Goal: Information Seeking & Learning: Learn about a topic

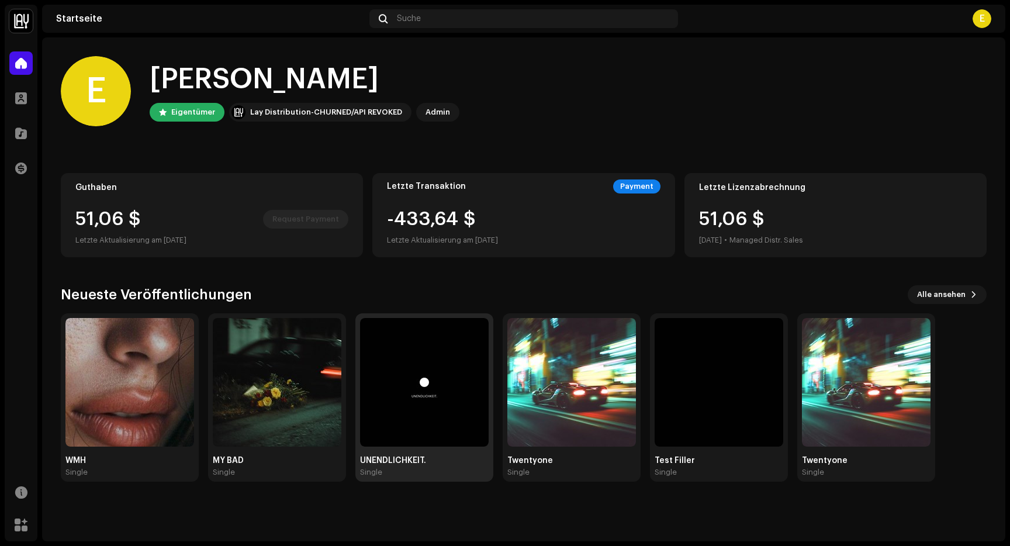
click at [442, 357] on img at bounding box center [424, 382] width 129 height 129
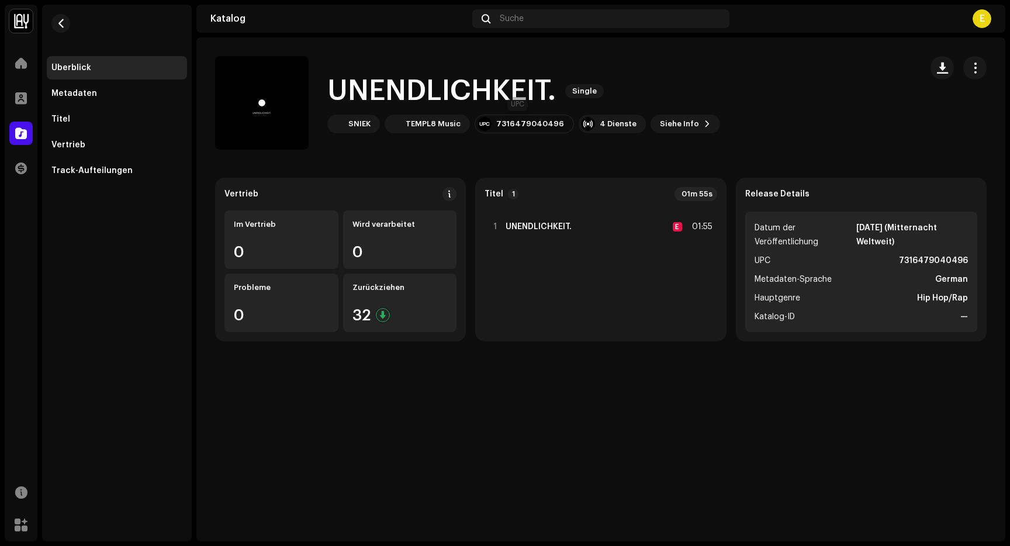
click at [537, 123] on div "7316479040496" at bounding box center [530, 123] width 68 height 9
drag, startPoint x: 554, startPoint y: 122, endPoint x: 482, endPoint y: 124, distance: 71.9
click at [482, 124] on div "7316479040496" at bounding box center [524, 124] width 99 height 19
copy div "7316479040496"
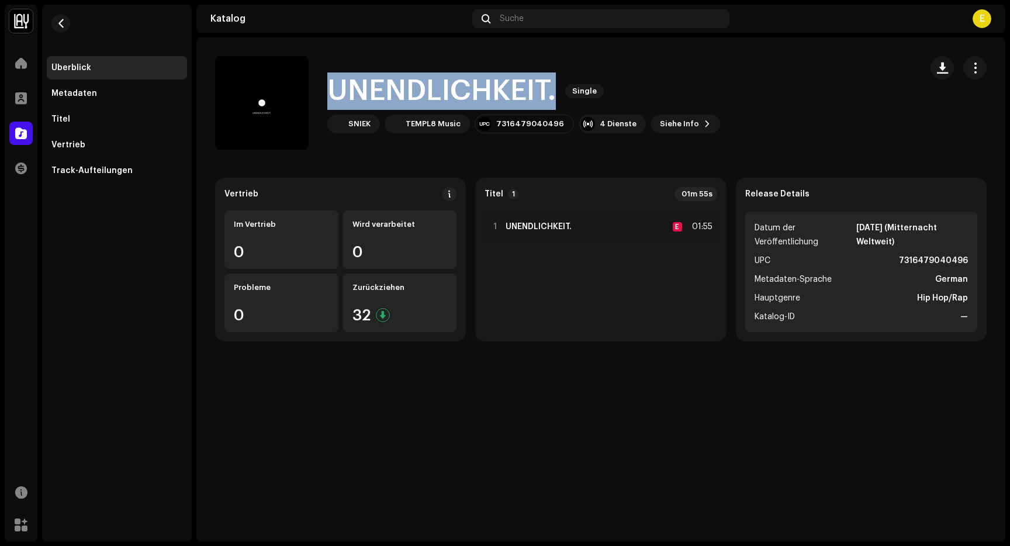
drag, startPoint x: 558, startPoint y: 89, endPoint x: 328, endPoint y: 90, distance: 229.7
click at [327, 92] on div "UNENDLICHKEIT. Single" at bounding box center [523, 90] width 393 height 37
copy h1 "UNENDLICHKEIT."
click at [943, 63] on span "button" at bounding box center [942, 67] width 11 height 9
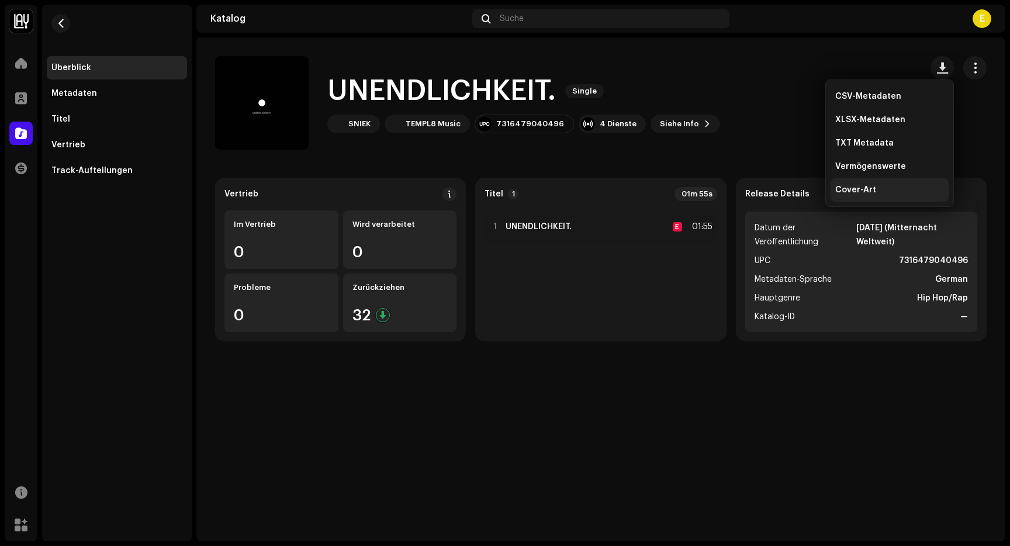
click at [883, 189] on div "Cover-Art" at bounding box center [889, 189] width 109 height 9
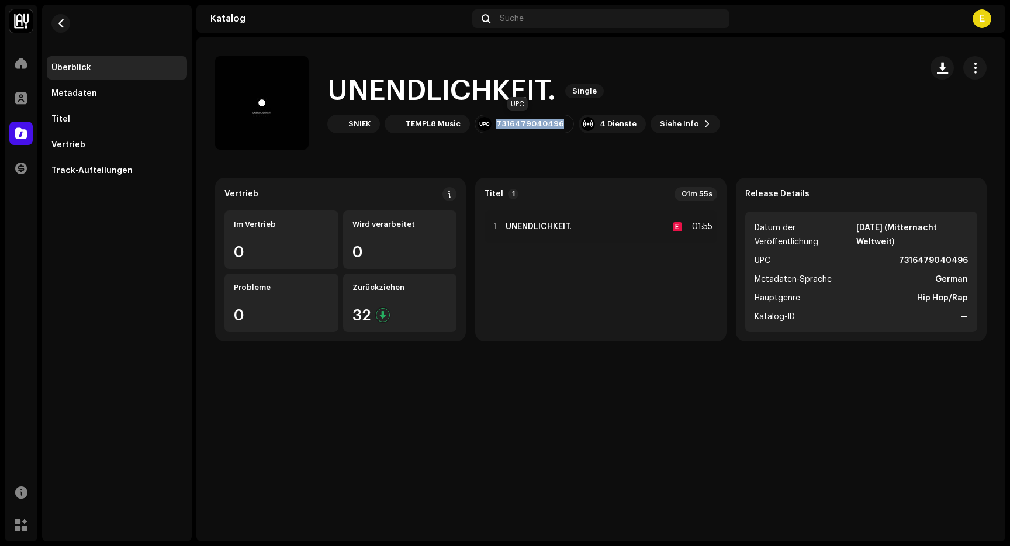
drag, startPoint x: 554, startPoint y: 123, endPoint x: 493, endPoint y: 124, distance: 60.8
click at [493, 124] on div "7316479040496" at bounding box center [524, 124] width 99 height 19
copy div "7316479040496"
click at [660, 122] on span "Siehe Info" at bounding box center [679, 123] width 39 height 23
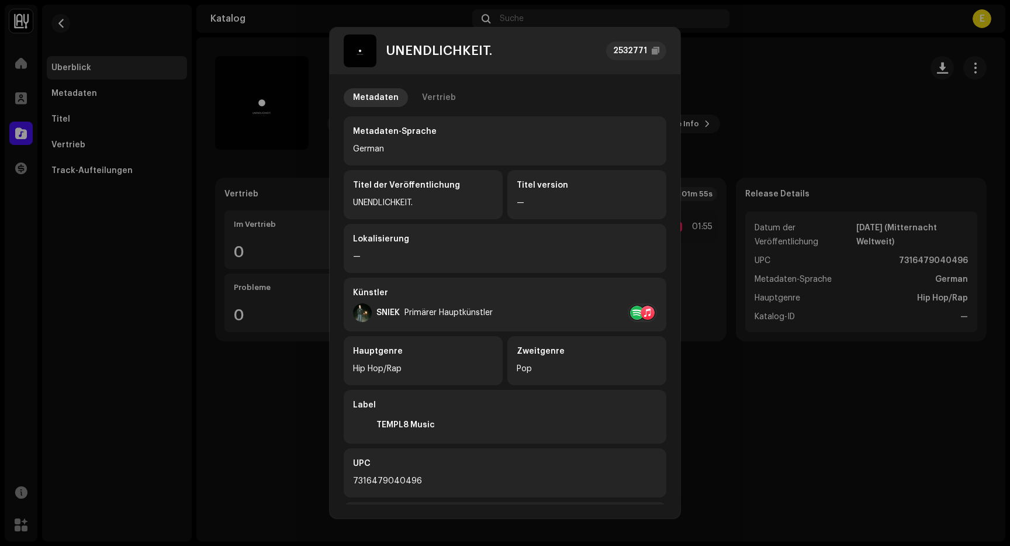
click at [603, 201] on div "—" at bounding box center [587, 203] width 140 height 14
click at [434, 99] on div "Vertrieb" at bounding box center [439, 97] width 34 height 19
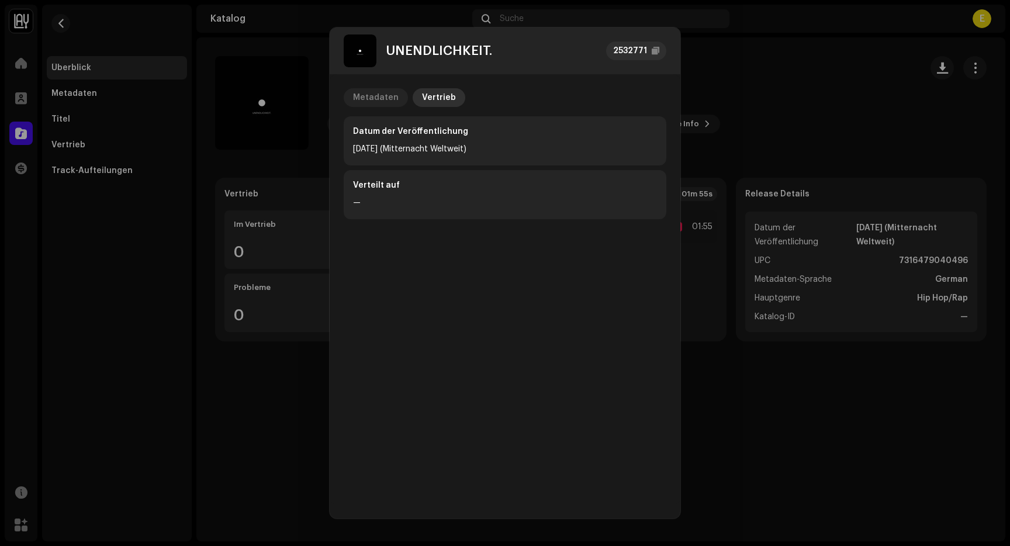
click at [370, 104] on div "Metadaten" at bounding box center [376, 97] width 46 height 19
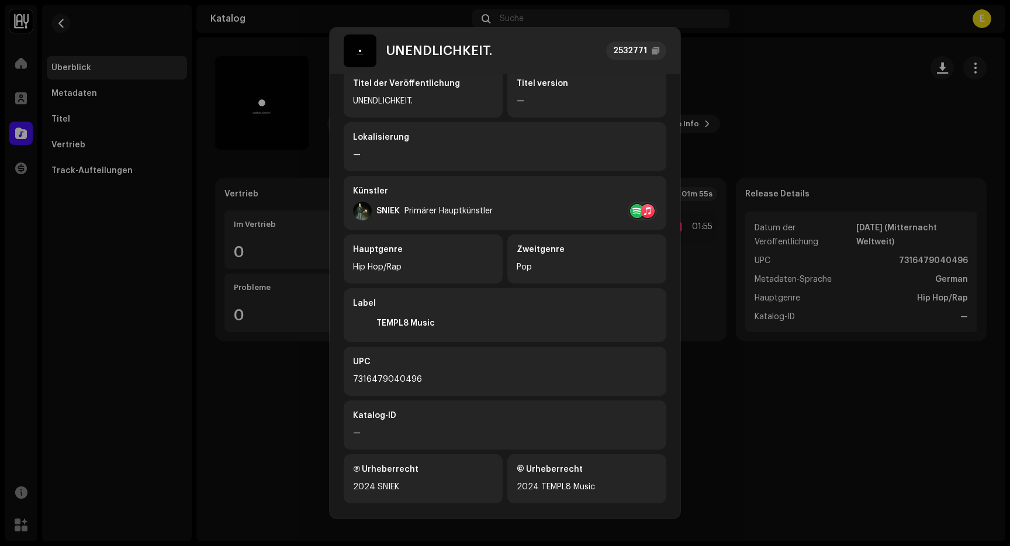
scroll to position [110, 0]
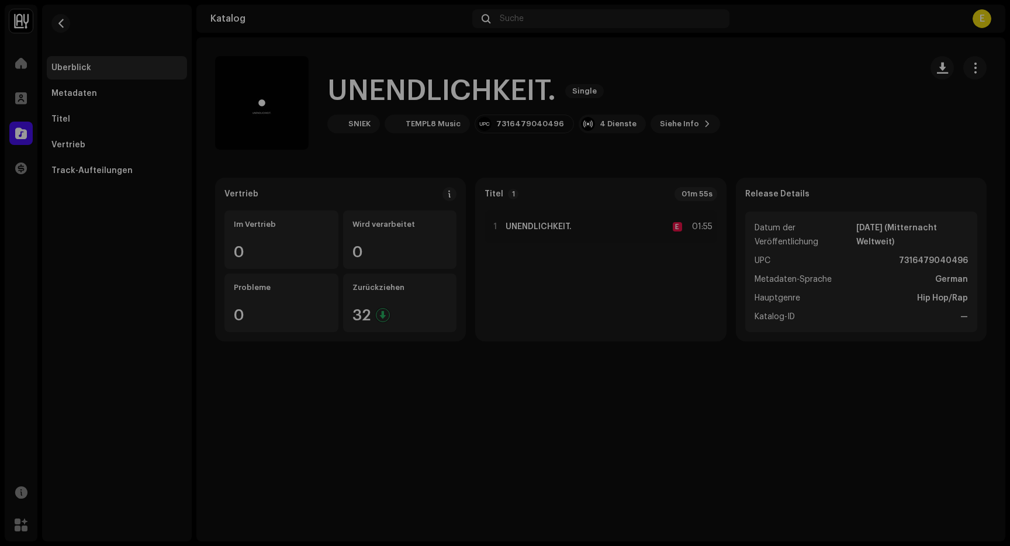
click at [289, 400] on div "UNENDLICHKEIT. 2532771 Metadaten Vertrieb Metadaten-Sprache German Titel der Ve…" at bounding box center [505, 273] width 1010 height 546
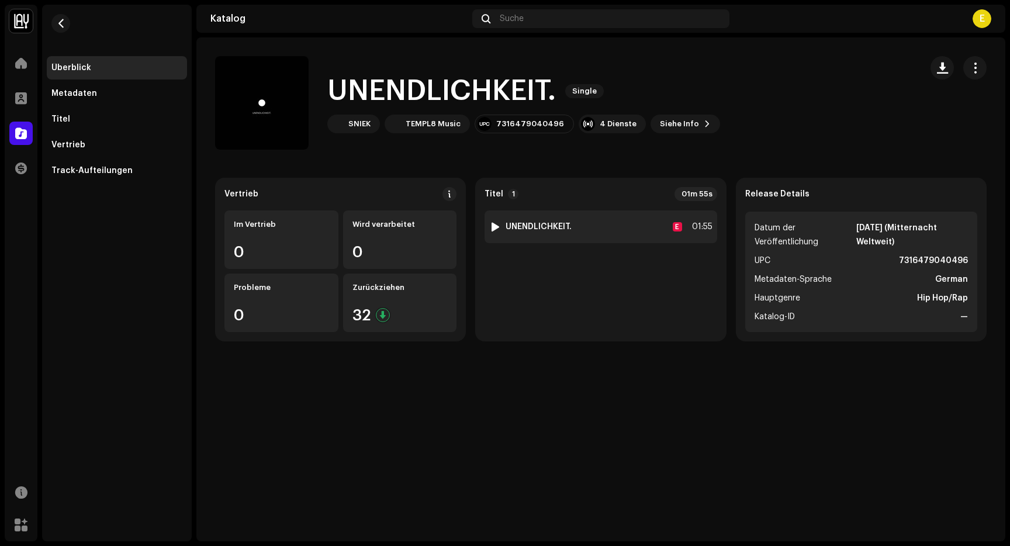
click at [558, 227] on strong "UNENDLICHKEIT." at bounding box center [539, 226] width 66 height 9
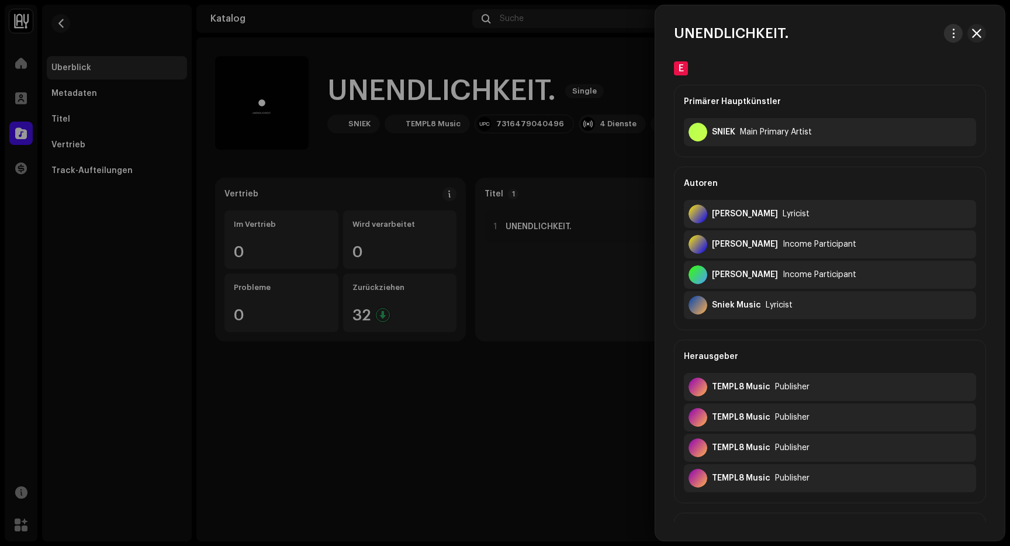
click at [944, 34] on button "button" at bounding box center [953, 33] width 19 height 19
click at [897, 57] on span "Track anzeigen" at bounding box center [872, 59] width 64 height 9
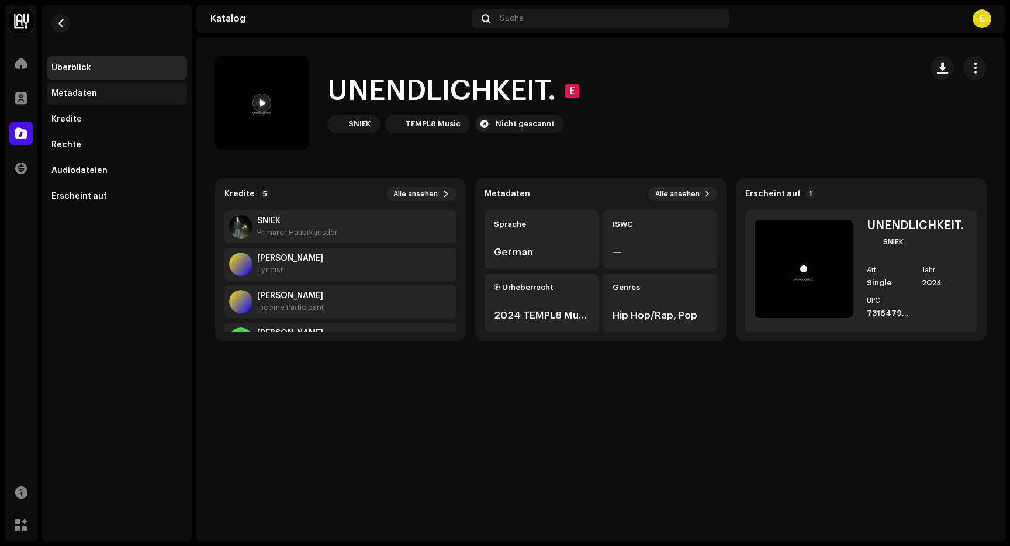
click at [108, 84] on div "Metadaten" at bounding box center [117, 93] width 140 height 23
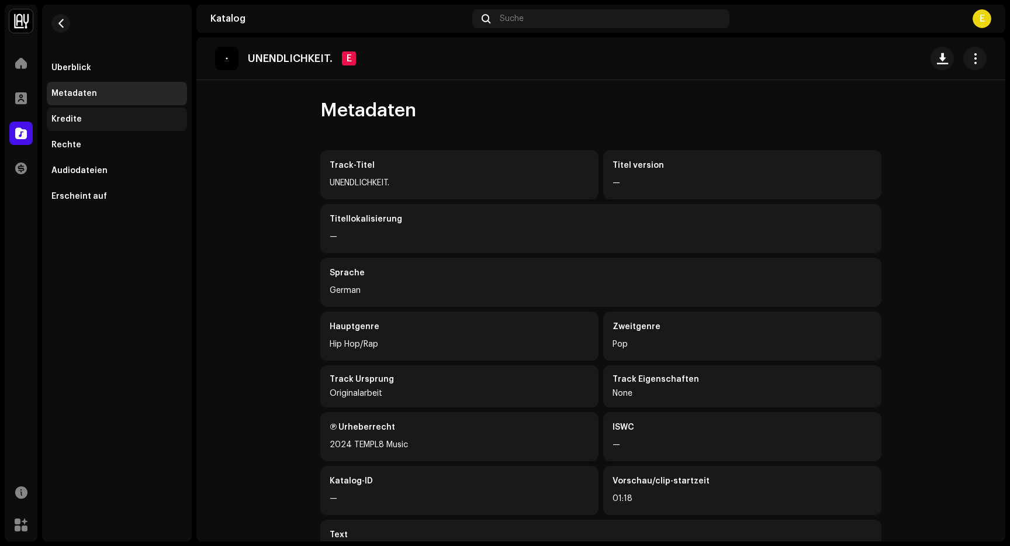
click at [102, 123] on div "Kredite" at bounding box center [116, 119] width 131 height 9
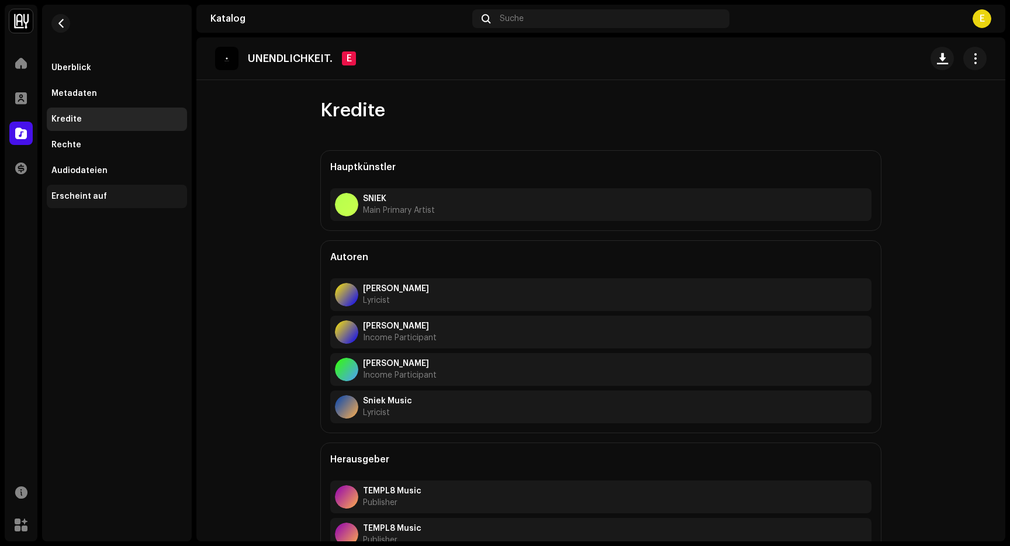
click at [110, 200] on div "Erscheint auf" at bounding box center [116, 196] width 131 height 9
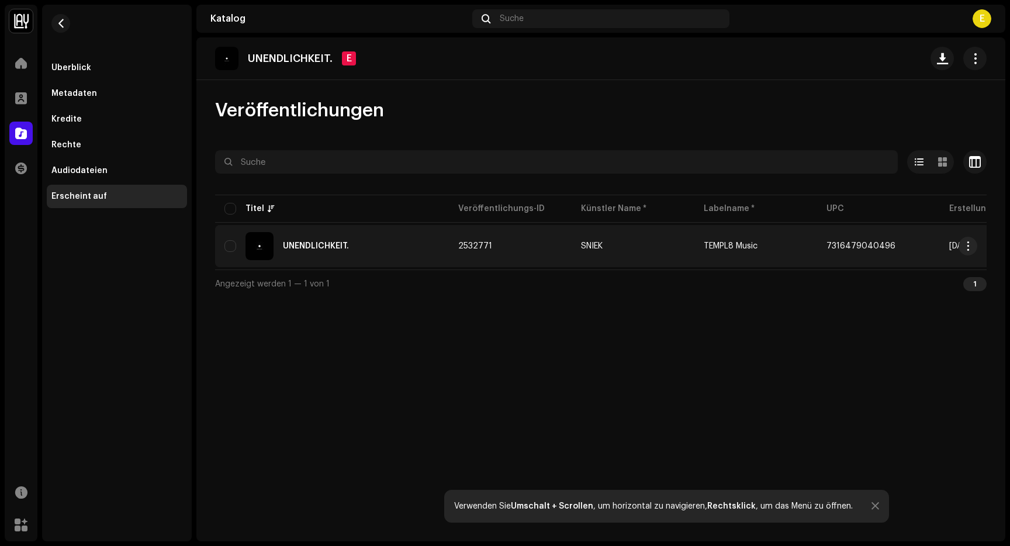
click at [503, 247] on td "2532771" at bounding box center [510, 246] width 123 height 42
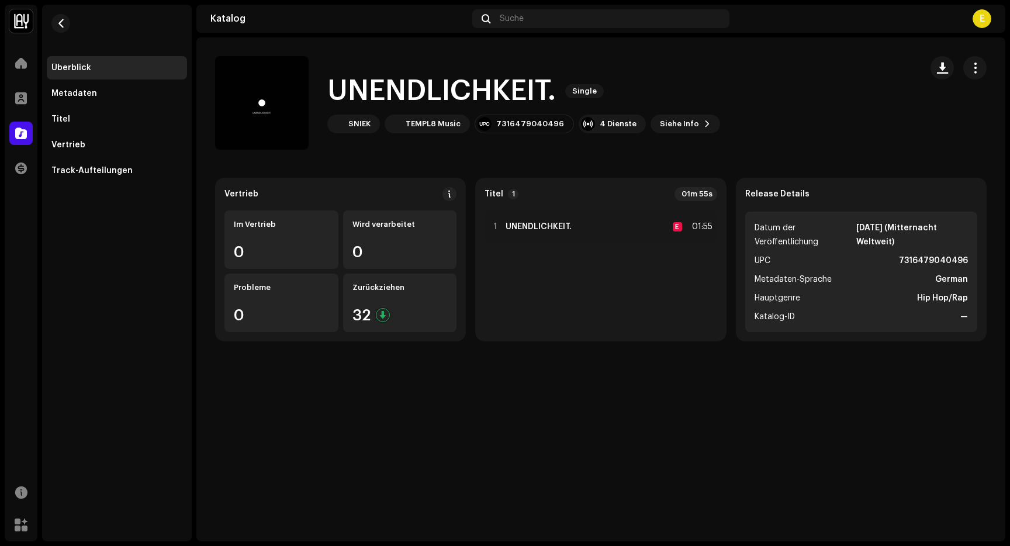
click at [496, 120] on div "7316479040496" at bounding box center [530, 123] width 68 height 9
click at [496, 121] on div "7316479040496" at bounding box center [530, 123] width 68 height 9
click at [584, 220] on div "1 UNENDLICHKEIT. E 01:55" at bounding box center [601, 226] width 232 height 33
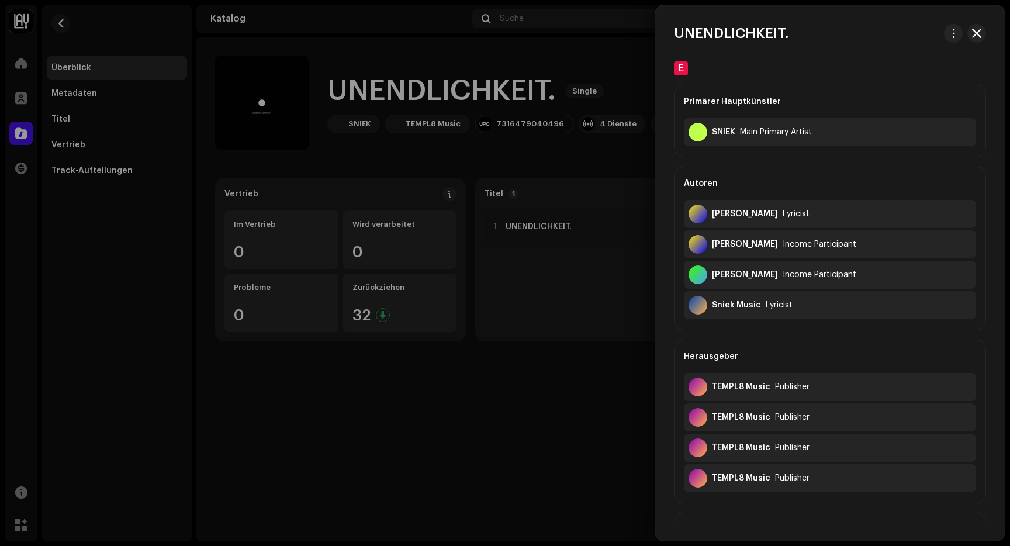
click at [492, 161] on div at bounding box center [505, 273] width 1010 height 546
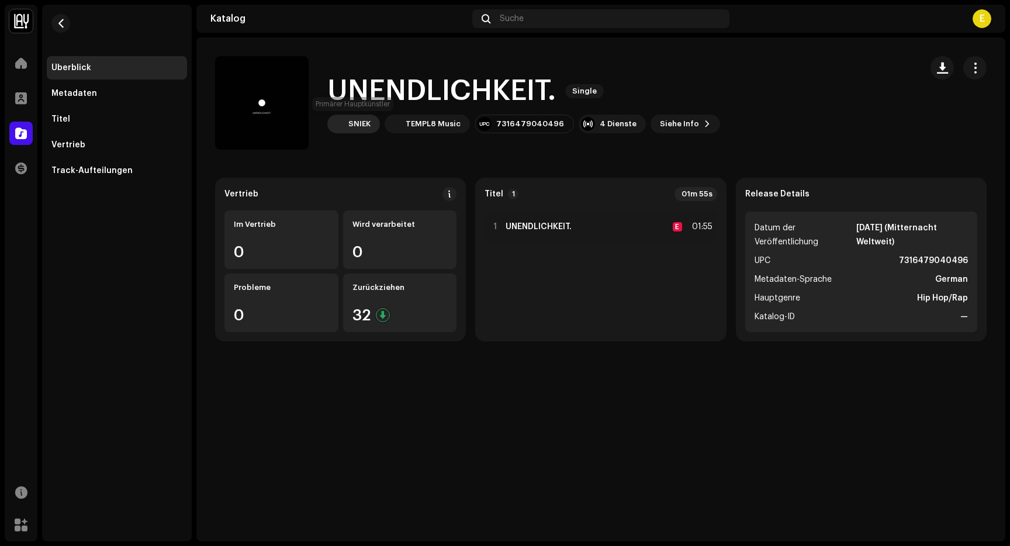
click at [352, 124] on div "SNIEK" at bounding box center [359, 123] width 22 height 9
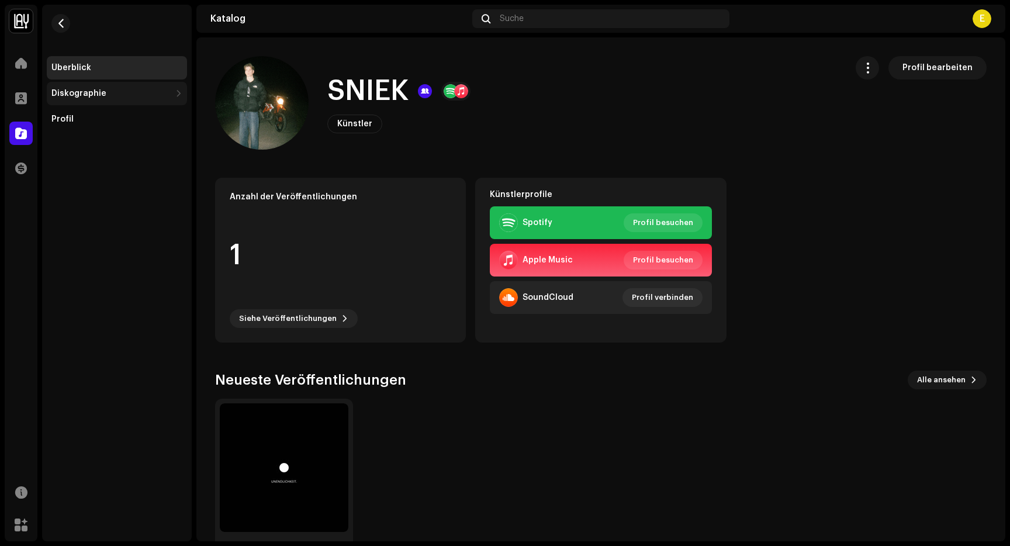
click at [86, 94] on div "Diskographie" at bounding box center [78, 93] width 55 height 9
click at [103, 121] on div "Veröffentlichungen" at bounding box center [96, 119] width 81 height 9
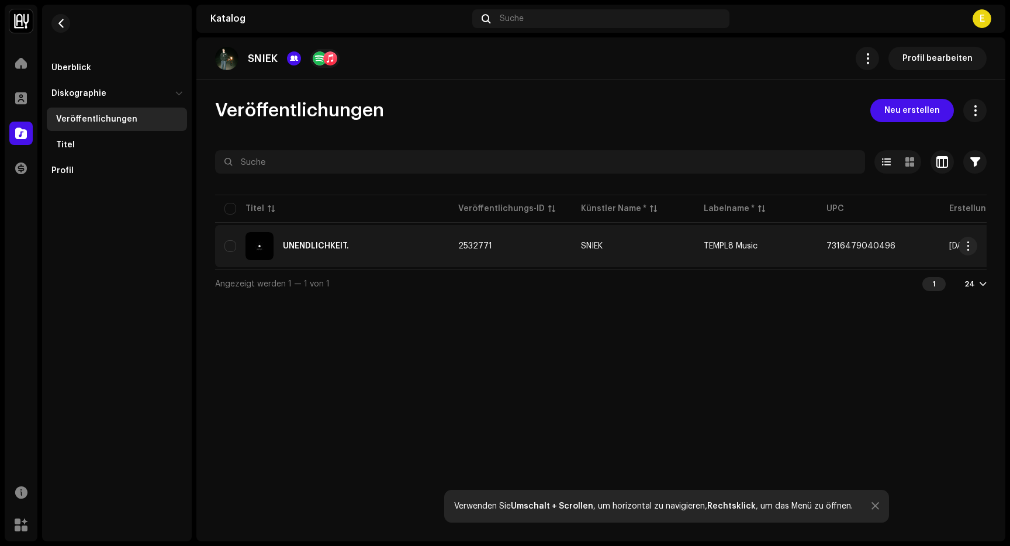
click at [305, 242] on div "UNENDLICHKEIT." at bounding box center [316, 246] width 66 height 8
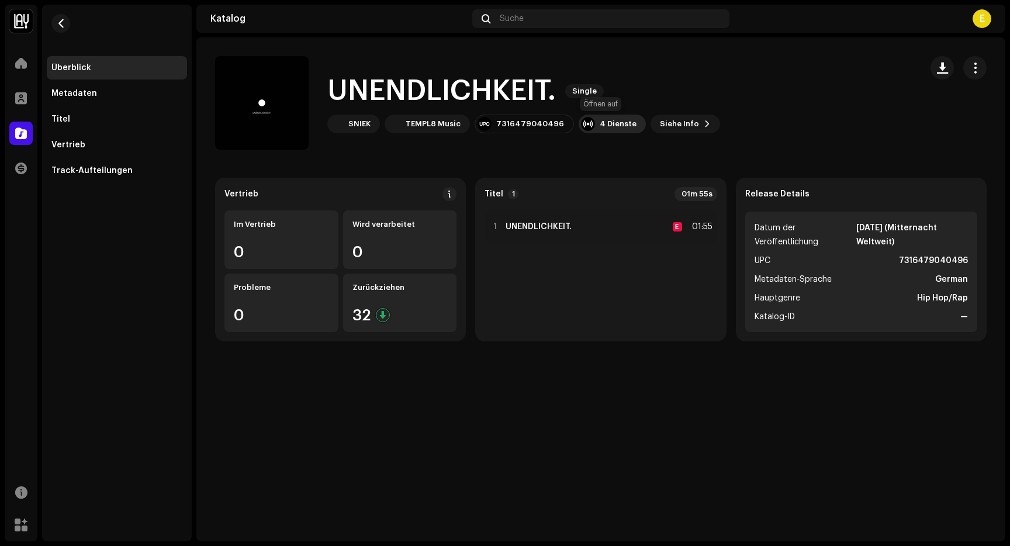
click at [603, 126] on div "4 Dienste" at bounding box center [618, 123] width 37 height 9
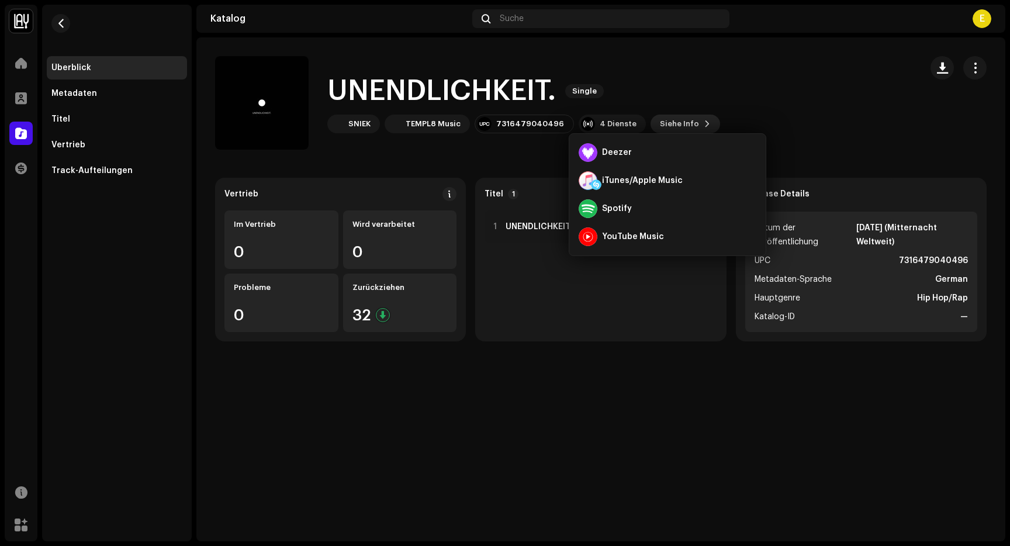
click at [660, 125] on span "Siehe Info" at bounding box center [679, 123] width 39 height 23
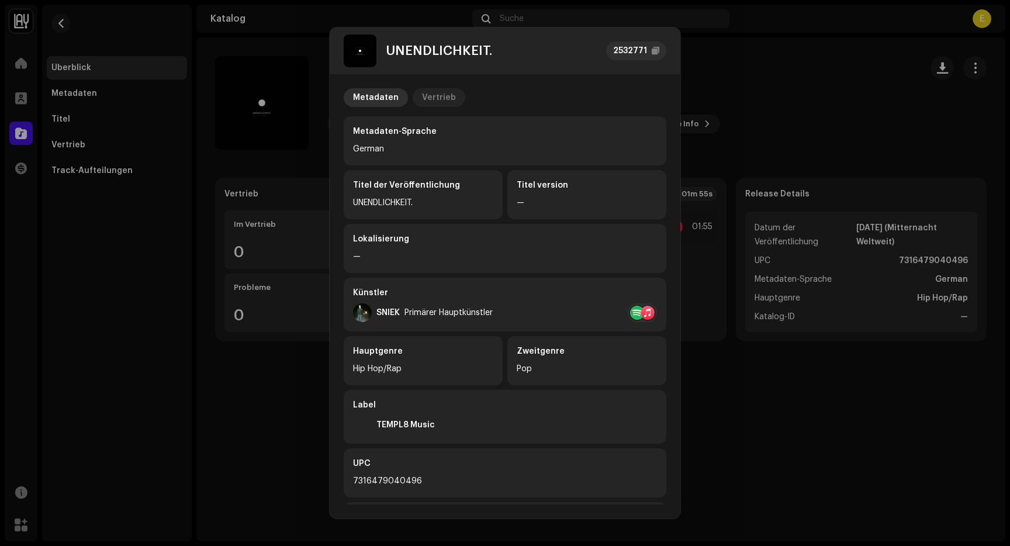
click at [422, 99] on div "Vertrieb" at bounding box center [439, 97] width 34 height 19
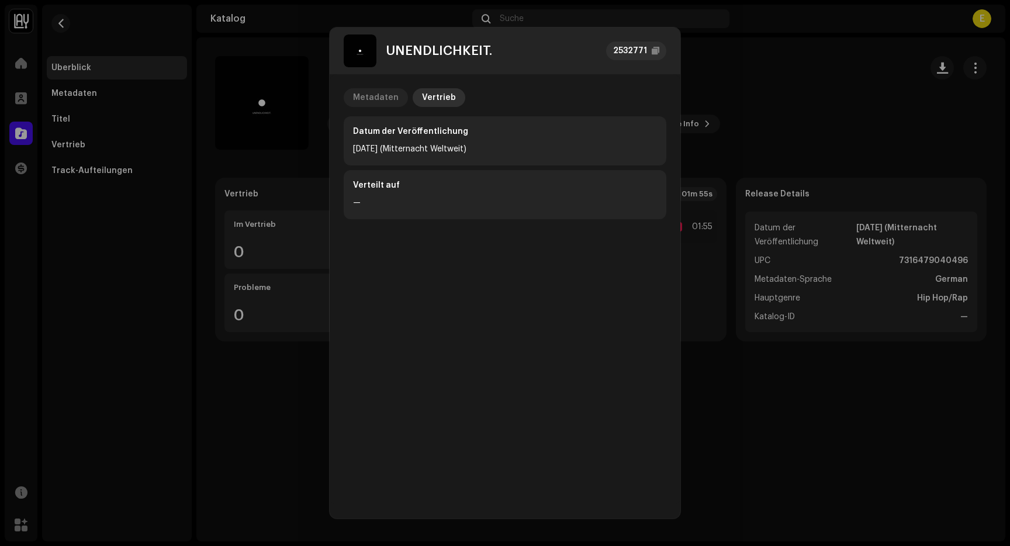
click at [376, 95] on div "Metadaten" at bounding box center [376, 97] width 46 height 19
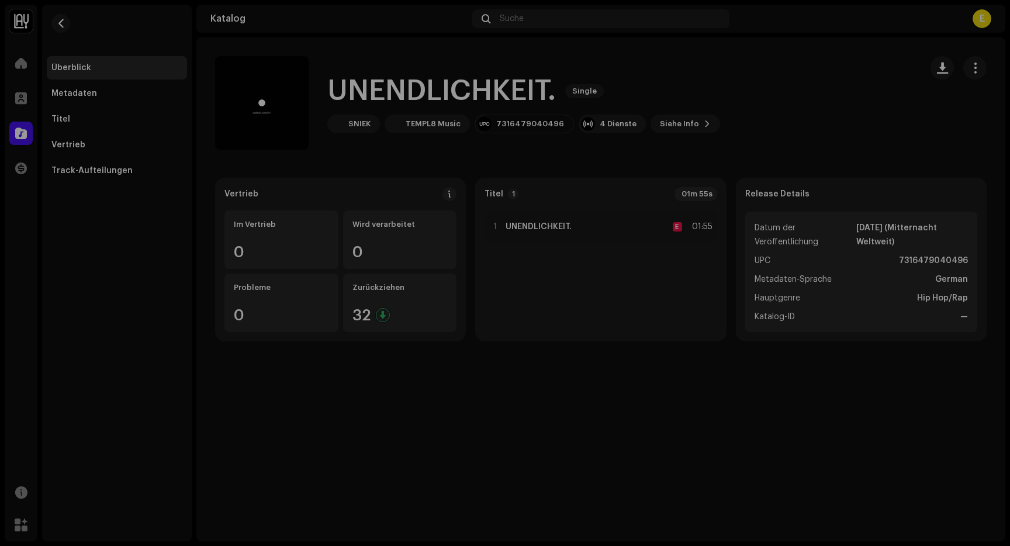
click at [809, 413] on div "UNENDLICHKEIT. 2532771 Metadaten Vertrieb Metadaten-Sprache German Titel der Ve…" at bounding box center [505, 273] width 1010 height 546
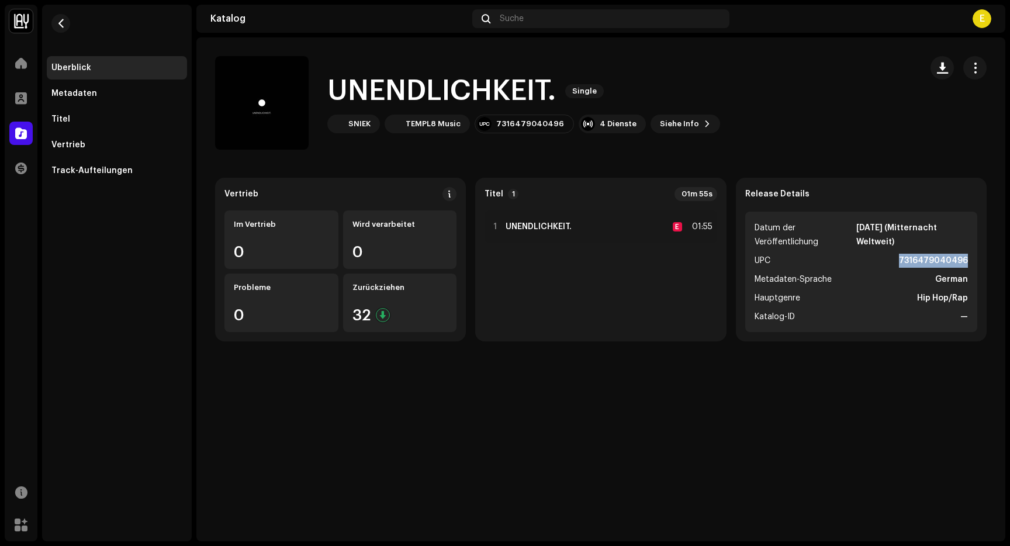
drag, startPoint x: 899, startPoint y: 261, endPoint x: 969, endPoint y: 259, distance: 69.6
click at [969, 259] on ul "Datum der Veröffentlichung [DATE] (Mitternacht Weltweit) UPC 7316479040496 Meta…" at bounding box center [861, 272] width 232 height 120
copy strong "7316479040496"
click at [698, 123] on button "Siehe Info" at bounding box center [685, 124] width 70 height 19
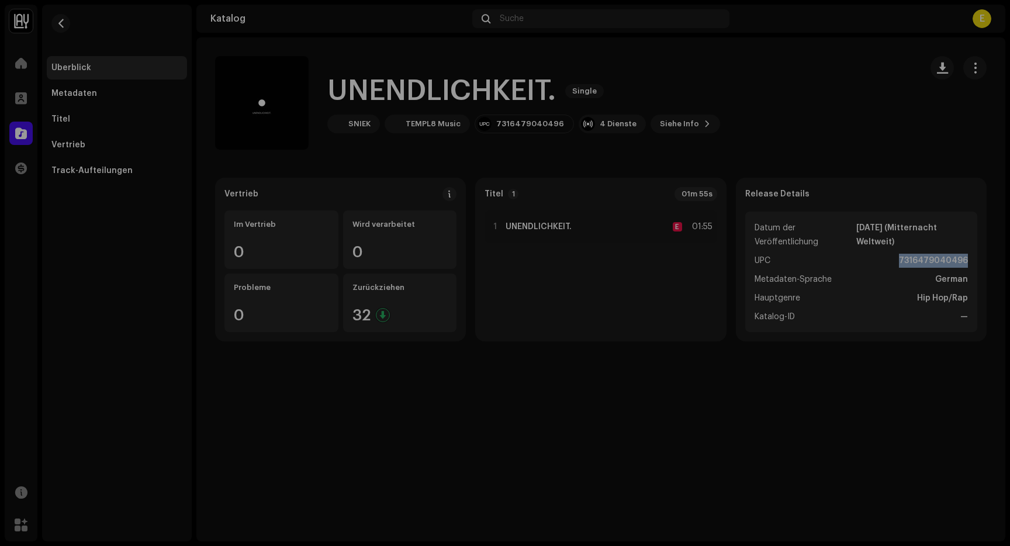
click at [741, 88] on div "UNENDLICHKEIT. 2532771 Metadaten Vertrieb Metadaten-Sprache German Titel der Ve…" at bounding box center [505, 273] width 1010 height 546
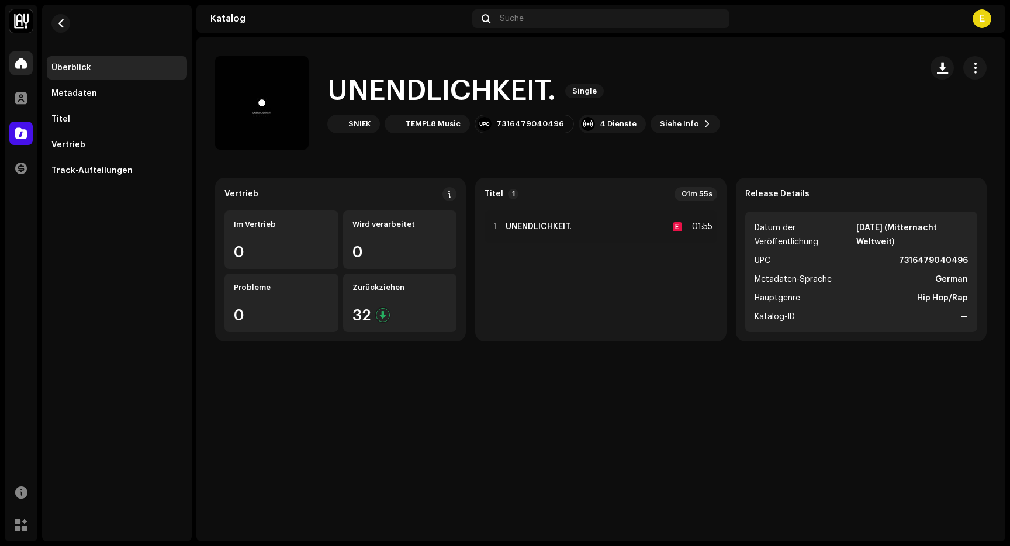
click at [22, 65] on span at bounding box center [21, 62] width 12 height 9
